Goal: Task Accomplishment & Management: Manage account settings

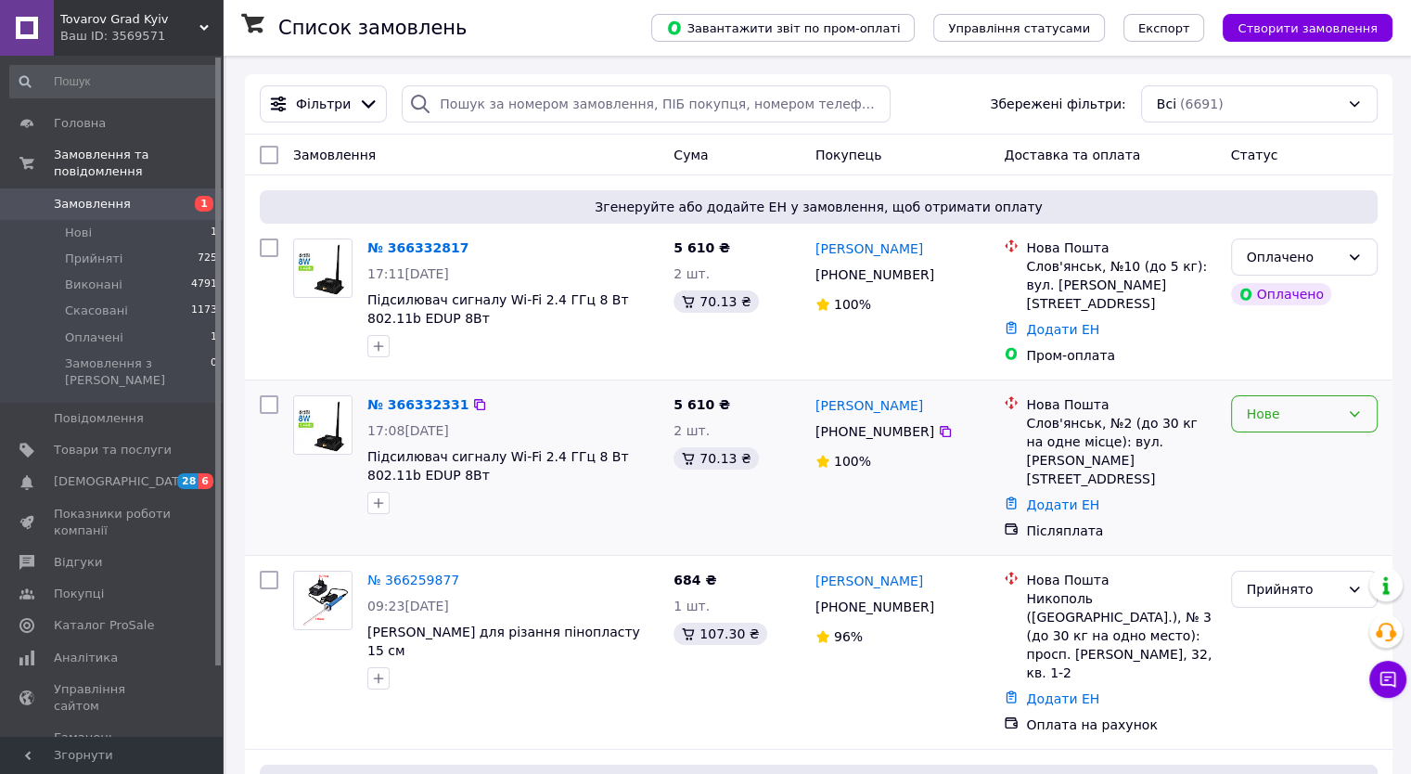
click at [1263, 404] on div "Нове" at bounding box center [1293, 414] width 93 height 20
click at [1265, 446] on li "Прийнято" at bounding box center [1303, 446] width 145 height 33
click at [1305, 257] on div "Оплачено" at bounding box center [1293, 257] width 93 height 20
click at [1288, 298] on li "Прийнято" at bounding box center [1303, 297] width 145 height 33
click at [111, 473] on span "[DEMOGRAPHIC_DATA]" at bounding box center [122, 481] width 137 height 17
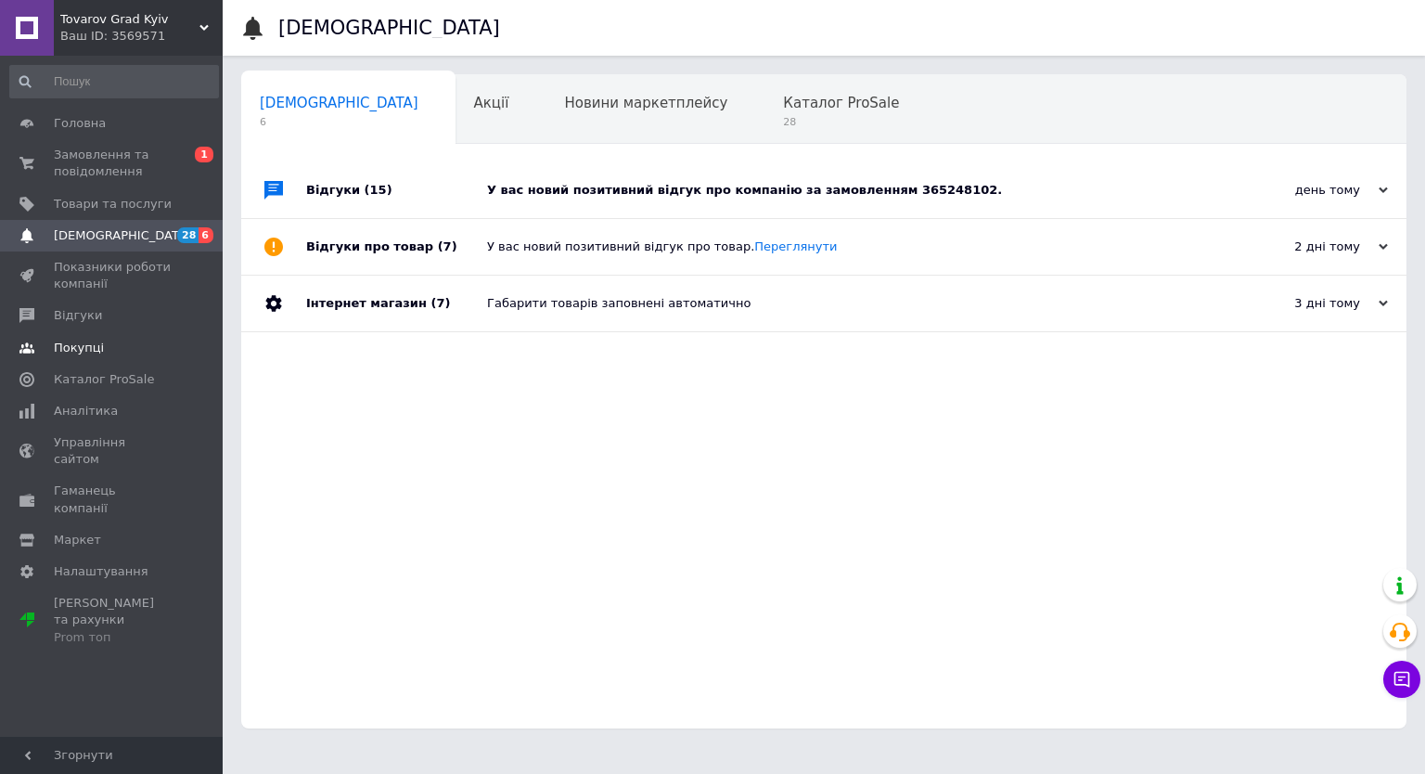
click at [59, 346] on span "Покупці" at bounding box center [79, 348] width 50 height 17
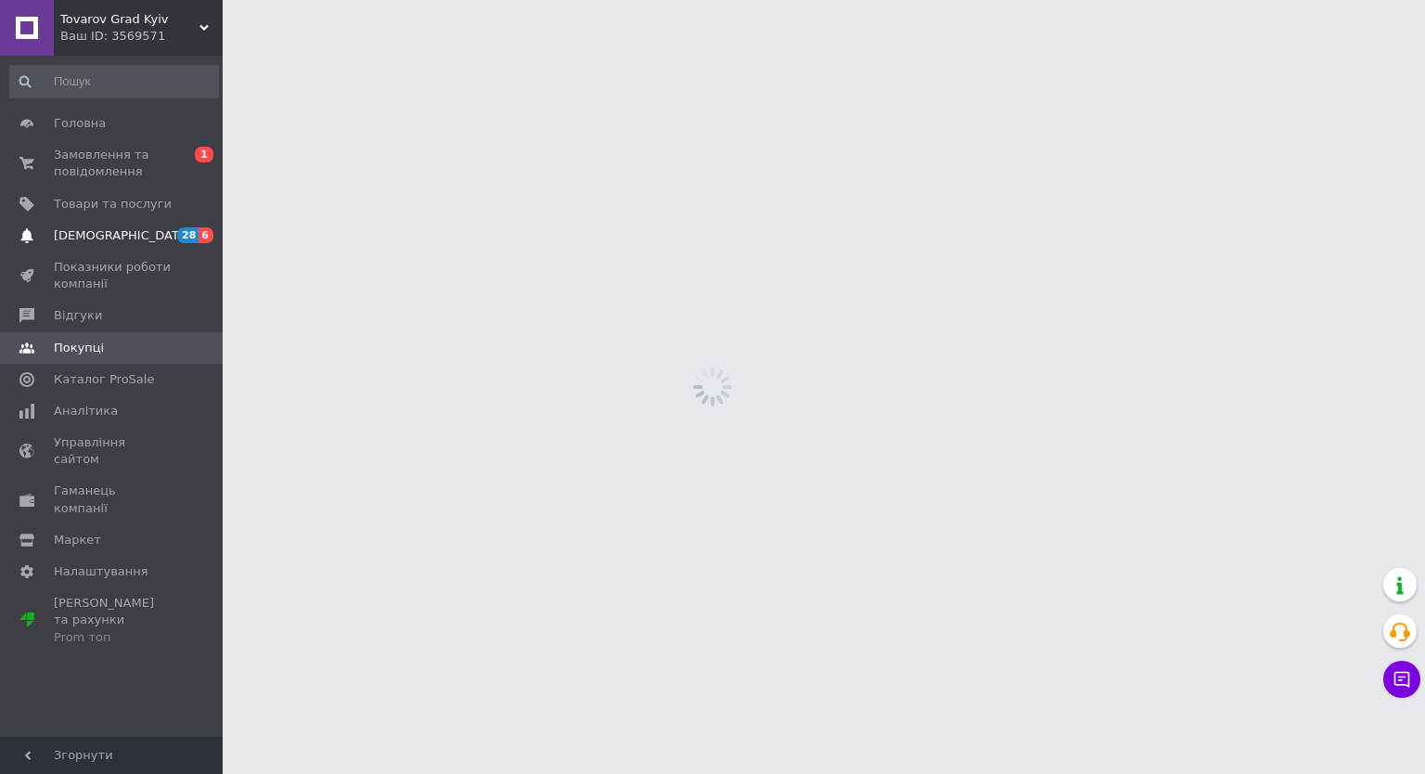
click at [100, 233] on span "[DEMOGRAPHIC_DATA]" at bounding box center [122, 235] width 137 height 17
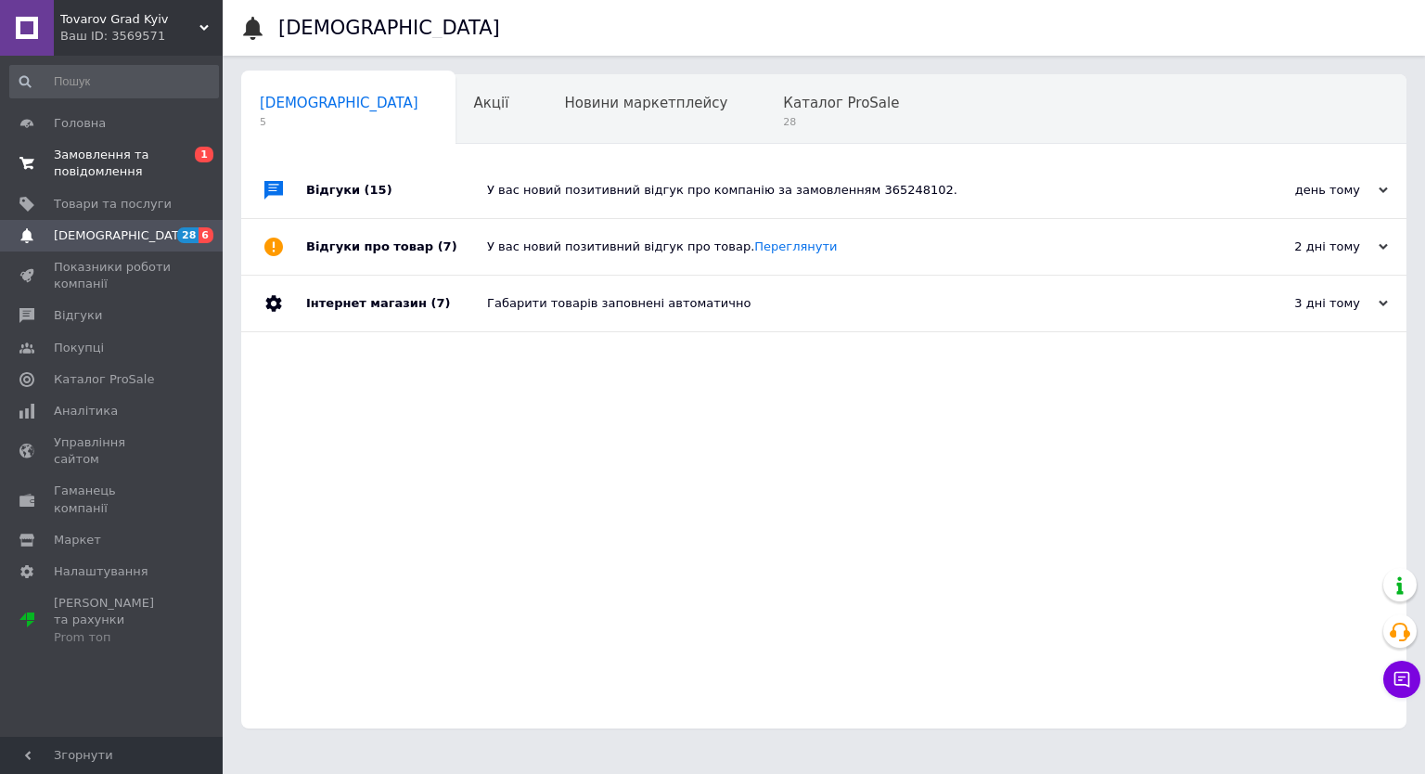
click at [133, 161] on span "Замовлення та повідомлення" at bounding box center [113, 163] width 118 height 33
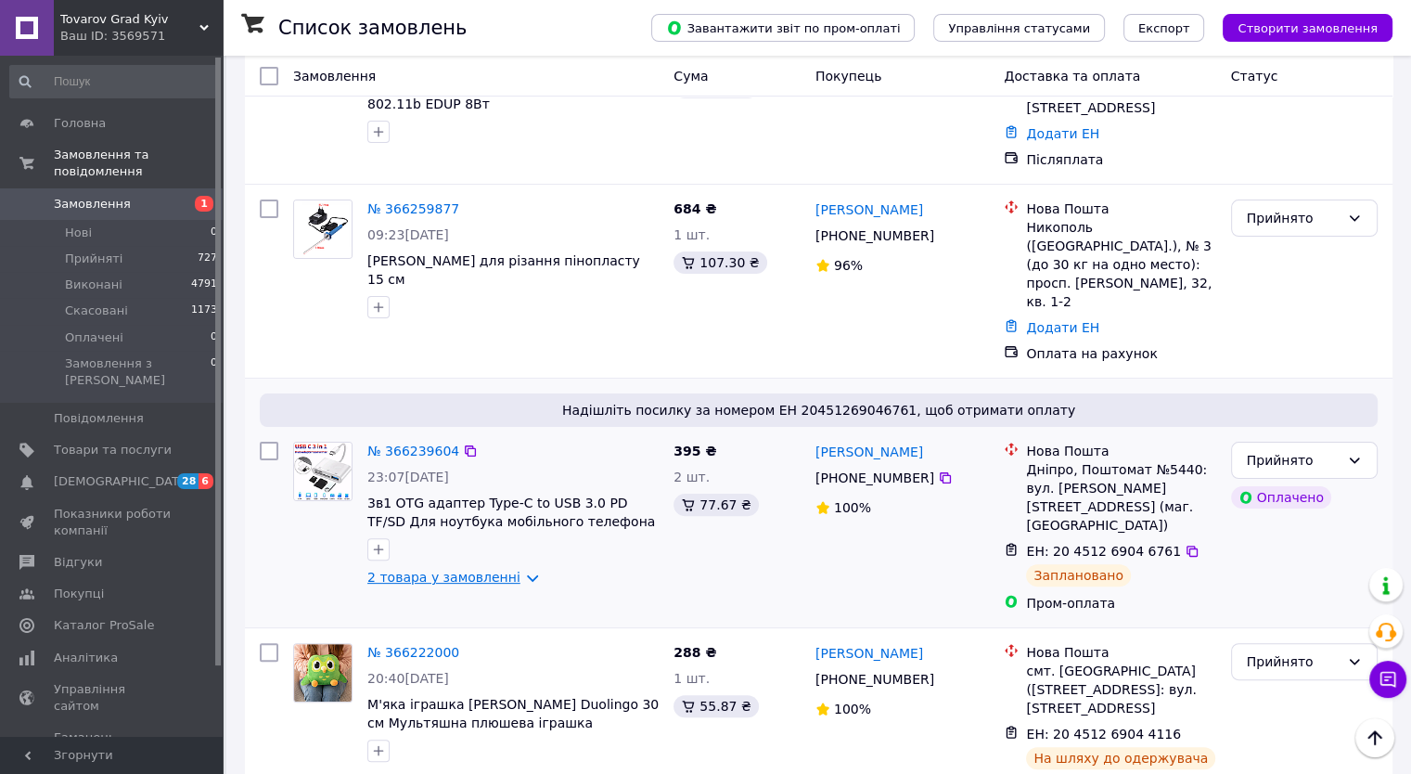
scroll to position [649, 0]
